Goal: Information Seeking & Learning: Find specific fact

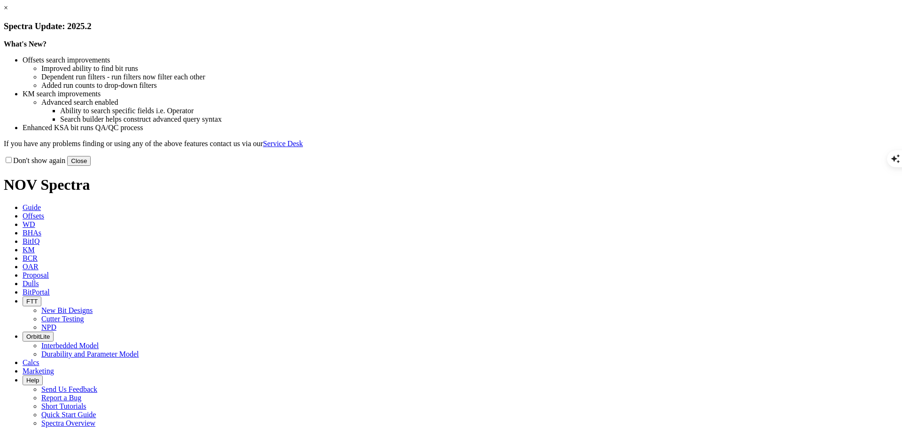
scroll to position [943, 0]
click at [91, 166] on button "Close" at bounding box center [78, 161] width 23 height 10
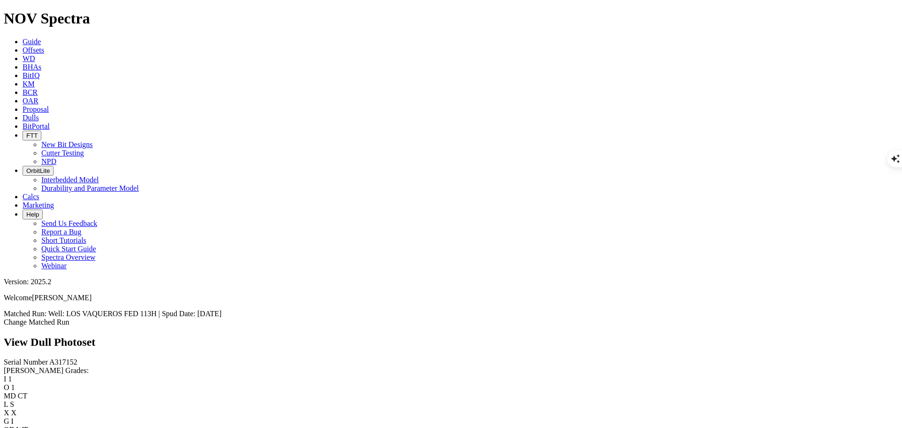
scroll to position [0, 0]
click at [49, 358] on span "A317152" at bounding box center [63, 362] width 28 height 8
type textarea "A317152"
click at [49, 358] on span "A317152" at bounding box center [63, 362] width 28 height 8
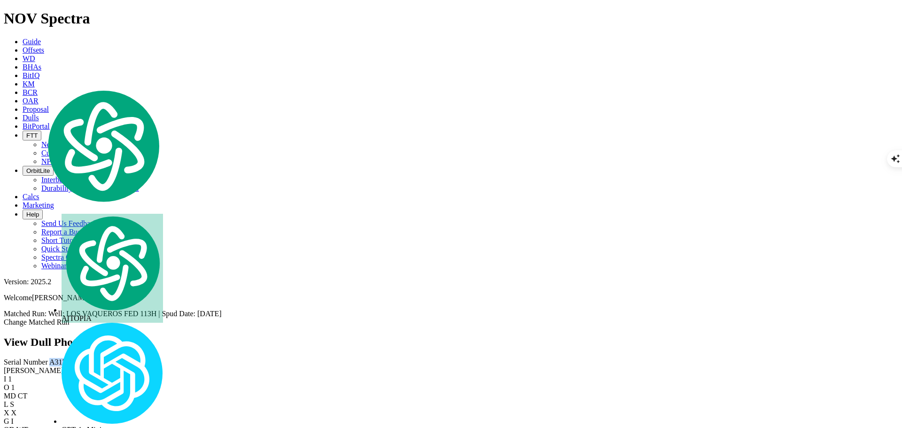
copy span "A317152"
click at [39, 114] on span "Dulls" at bounding box center [31, 118] width 16 height 8
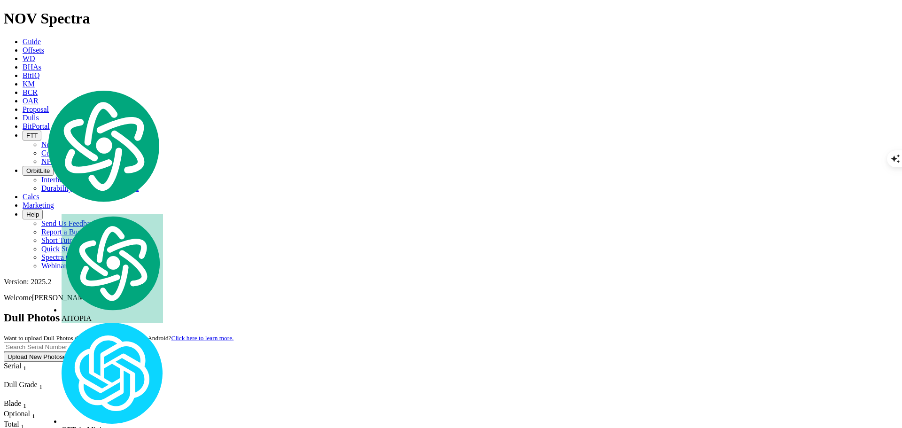
click at [87, 342] on input "text" at bounding box center [45, 347] width 83 height 10
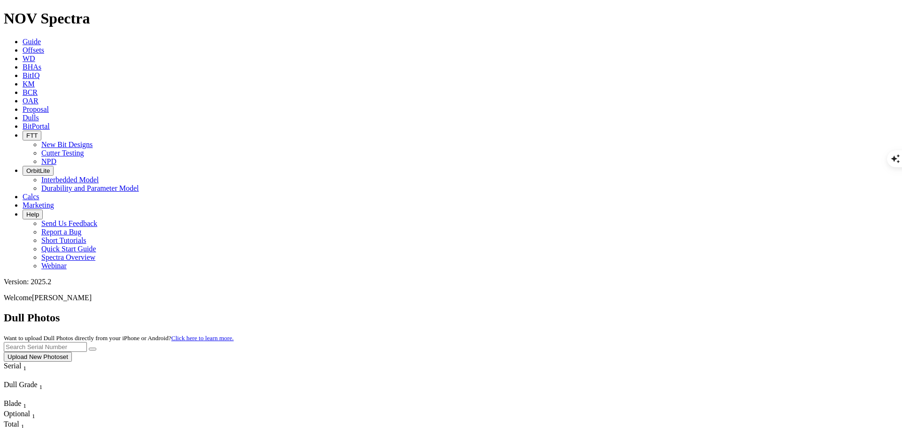
paste input "A317152"
type input "A317152"
click at [96, 348] on button "submit" at bounding box center [93, 349] width 8 height 3
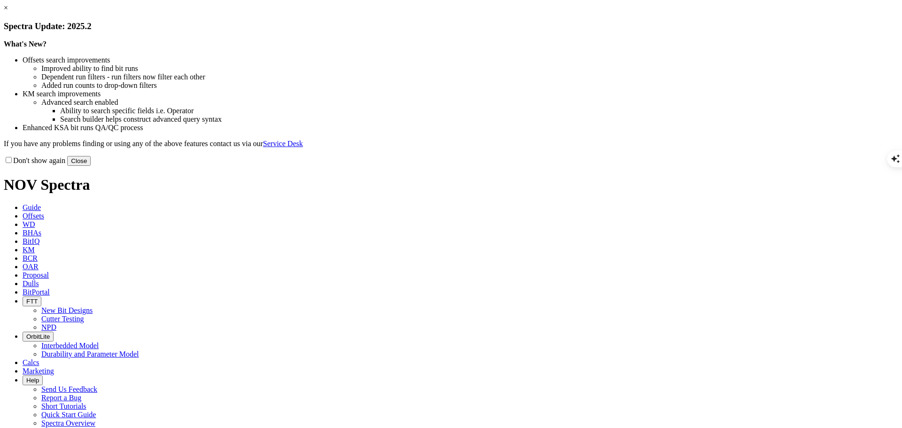
scroll to position [943, 0]
click at [91, 166] on button "Close" at bounding box center [78, 161] width 23 height 10
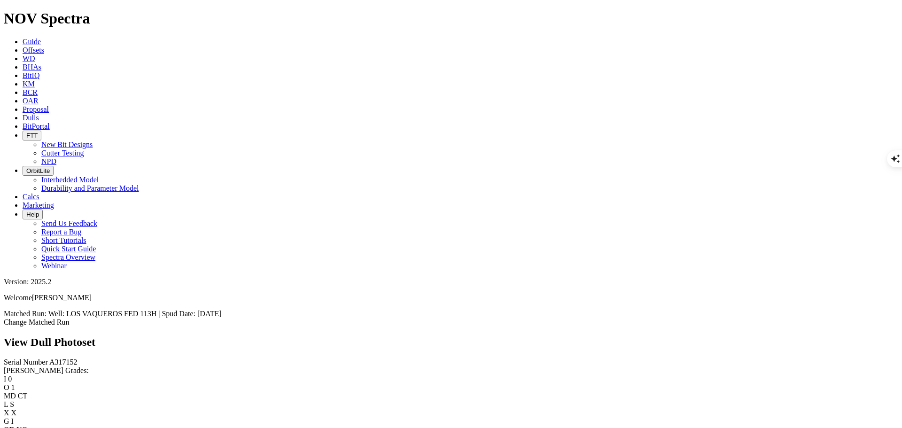
scroll to position [1909, 0]
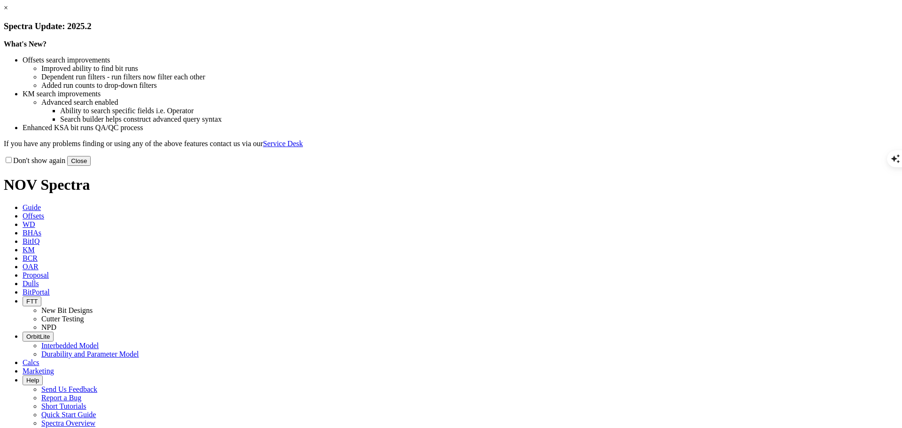
scroll to position [943, 0]
click at [91, 166] on button "Close" at bounding box center [78, 161] width 23 height 10
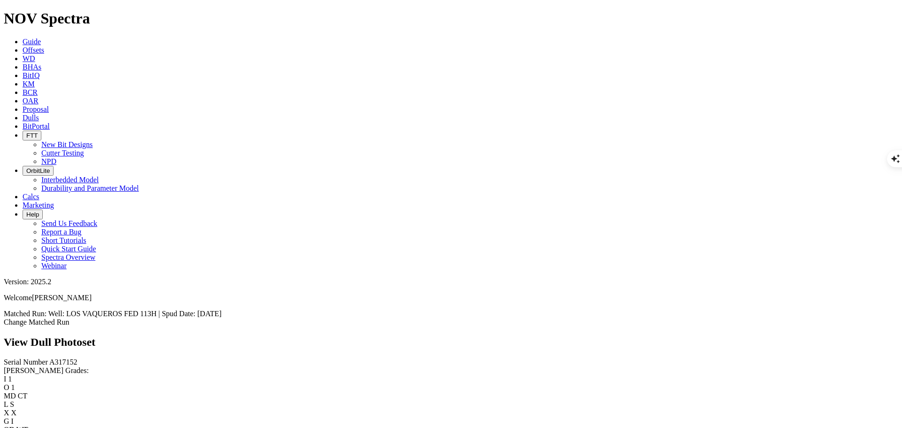
scroll to position [282, 0]
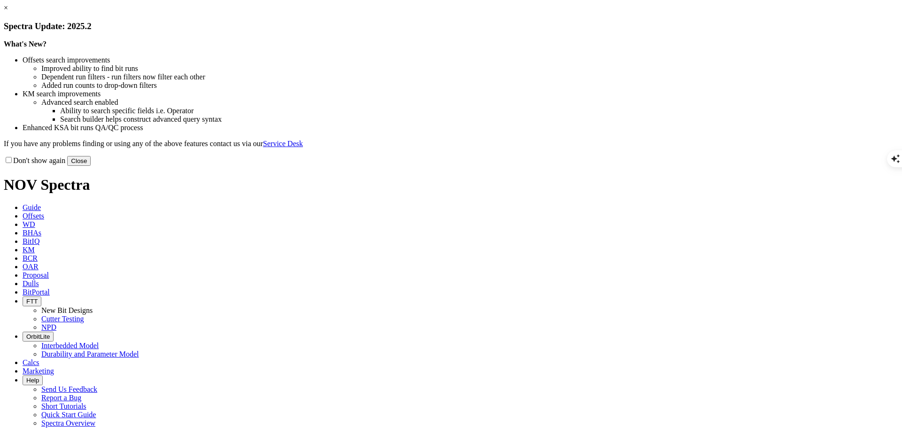
scroll to position [943, 0]
select select "New Bit Design"
click at [91, 166] on button "Close" at bounding box center [78, 161] width 23 height 10
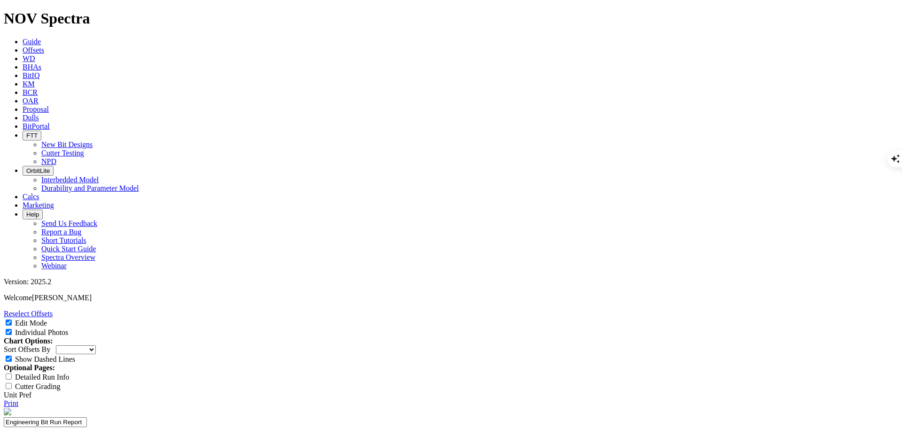
scroll to position [0, 0]
type textarea "A317152"
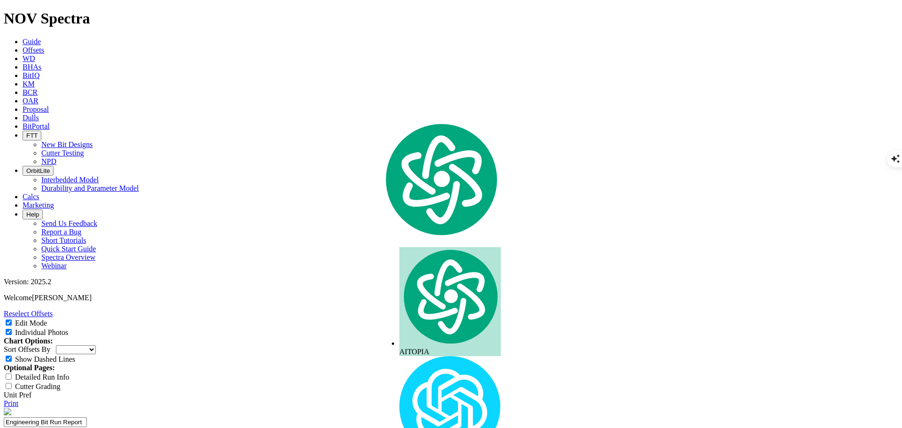
copy div "A317152"
click at [44, 46] on span "Offsets" at bounding box center [34, 50] width 22 height 8
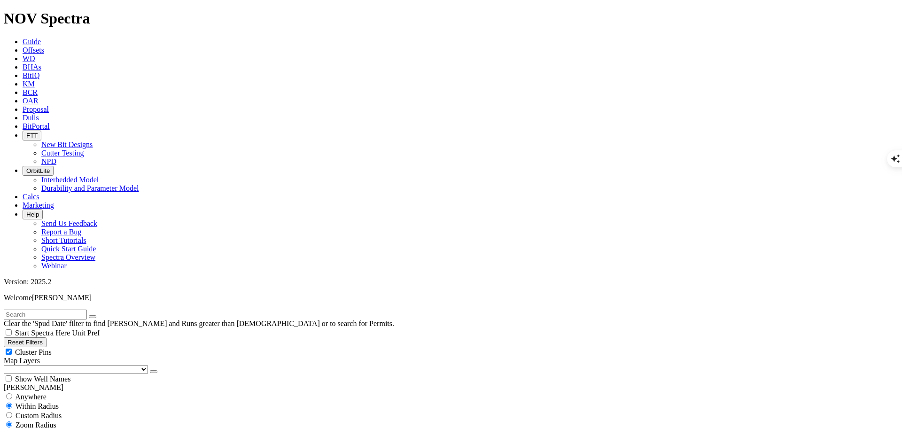
select select "New Bit Design"
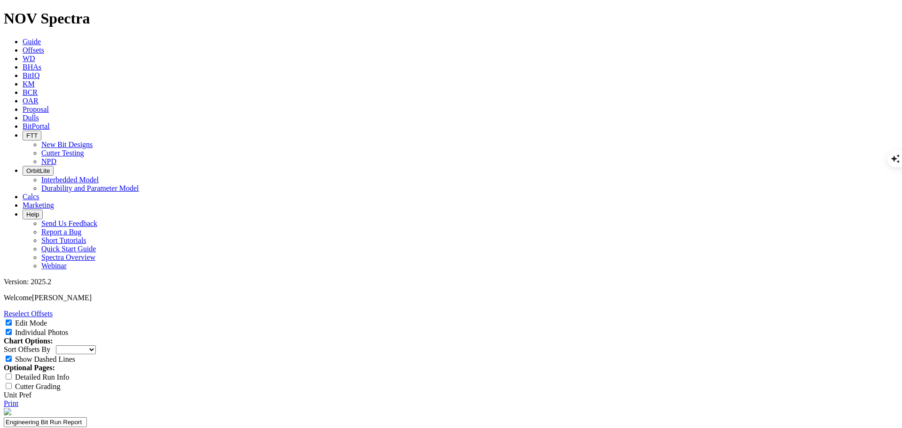
scroll to position [23, 0]
copy tbody "NEVER BETTER 14 FED COM 715H"
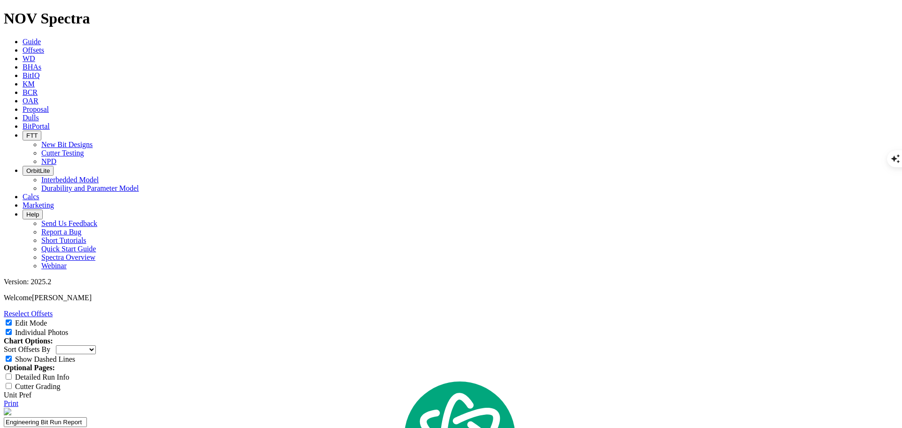
click at [23, 46] on icon at bounding box center [23, 50] width 0 height 8
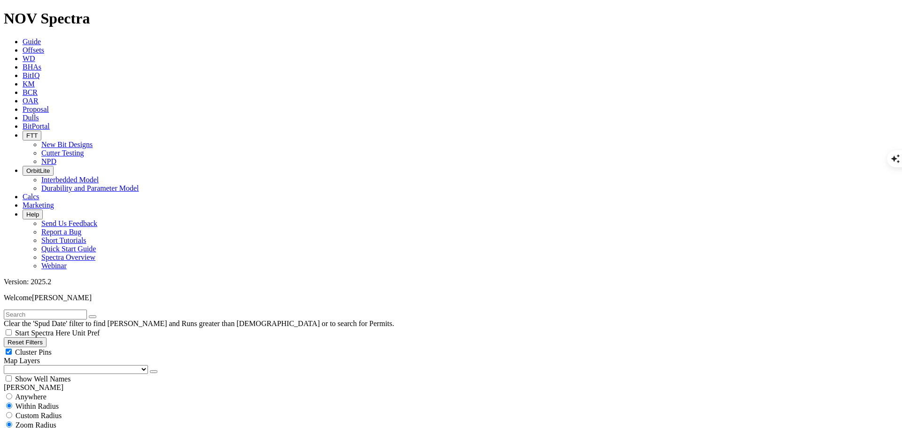
click at [87, 310] on input "text" at bounding box center [45, 315] width 83 height 10
type input "NEVER BETTER 14 FED COM 715H"
click at [12, 393] on input "radio" at bounding box center [9, 396] width 6 height 6
radio input "true"
radio input "false"
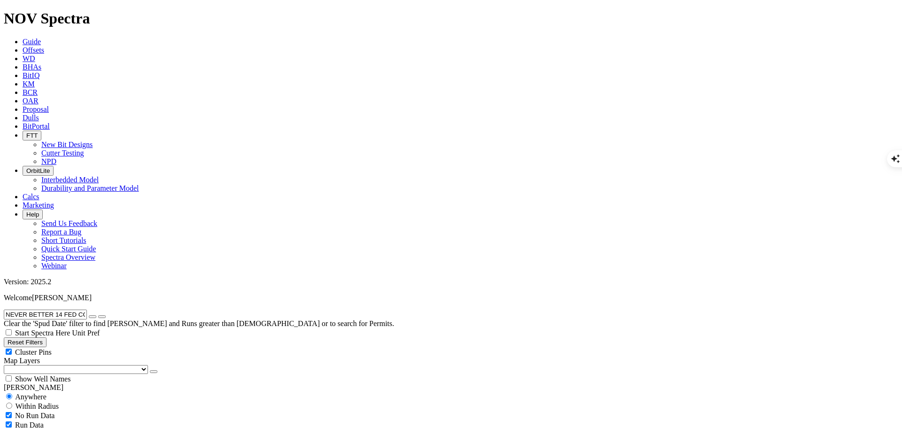
scroll to position [460, 0]
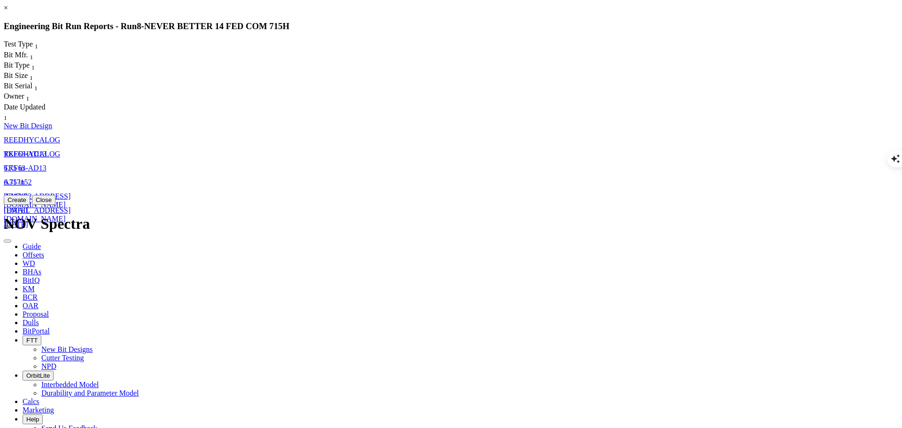
click at [32, 192] on span "A317152" at bounding box center [18, 196] width 28 height 8
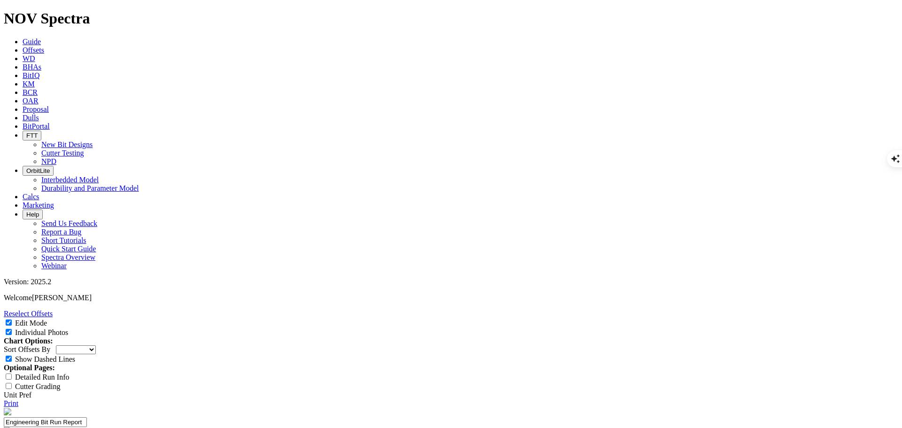
scroll to position [0, 0]
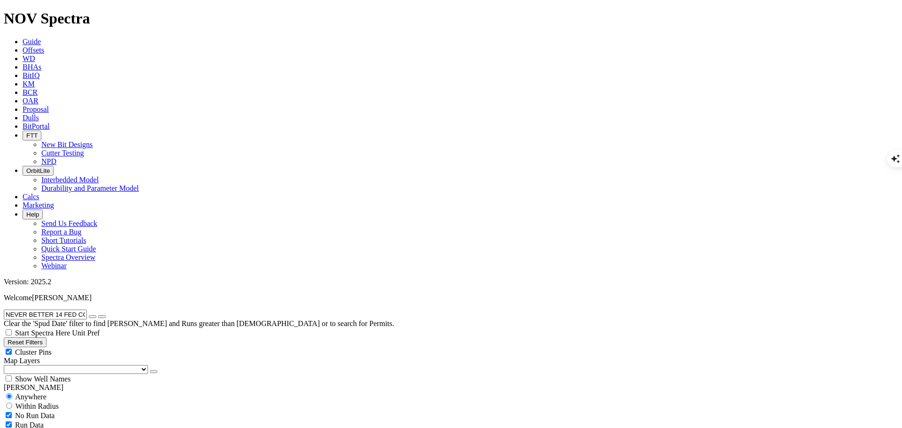
scroll to position [102, 0]
